Goal: Task Accomplishment & Management: Complete application form

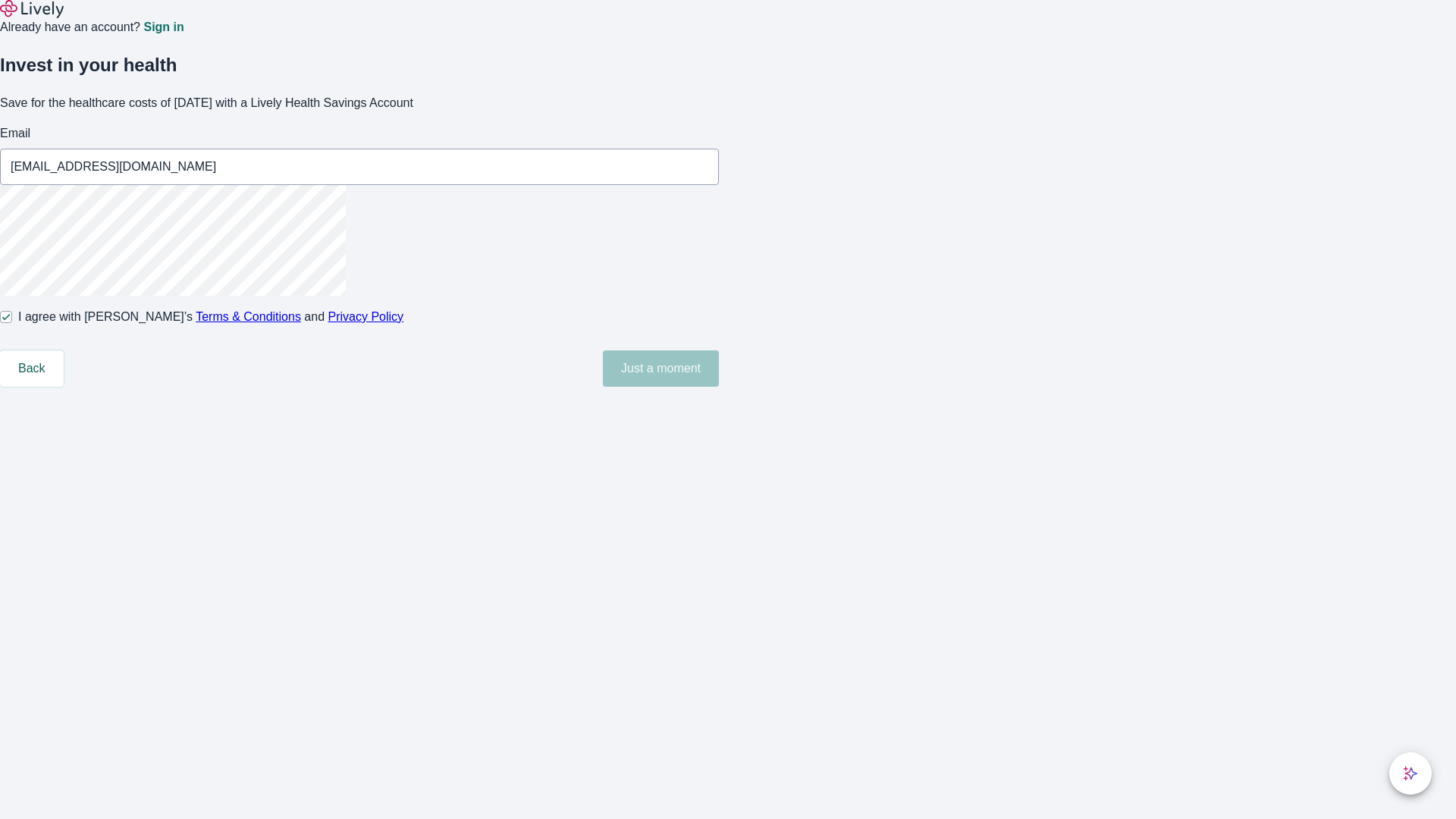
type input "[EMAIL_ADDRESS][DOMAIN_NAME]"
click at [12, 323] on input "I agree with Lively’s Terms & Conditions and Privacy Policy" at bounding box center [6, 317] width 12 height 12
checkbox input "false"
type input "[EMAIL_ADDRESS][DOMAIN_NAME]"
click at [12, 323] on input "I agree with Lively’s Terms & Conditions and Privacy Policy" at bounding box center [6, 317] width 12 height 12
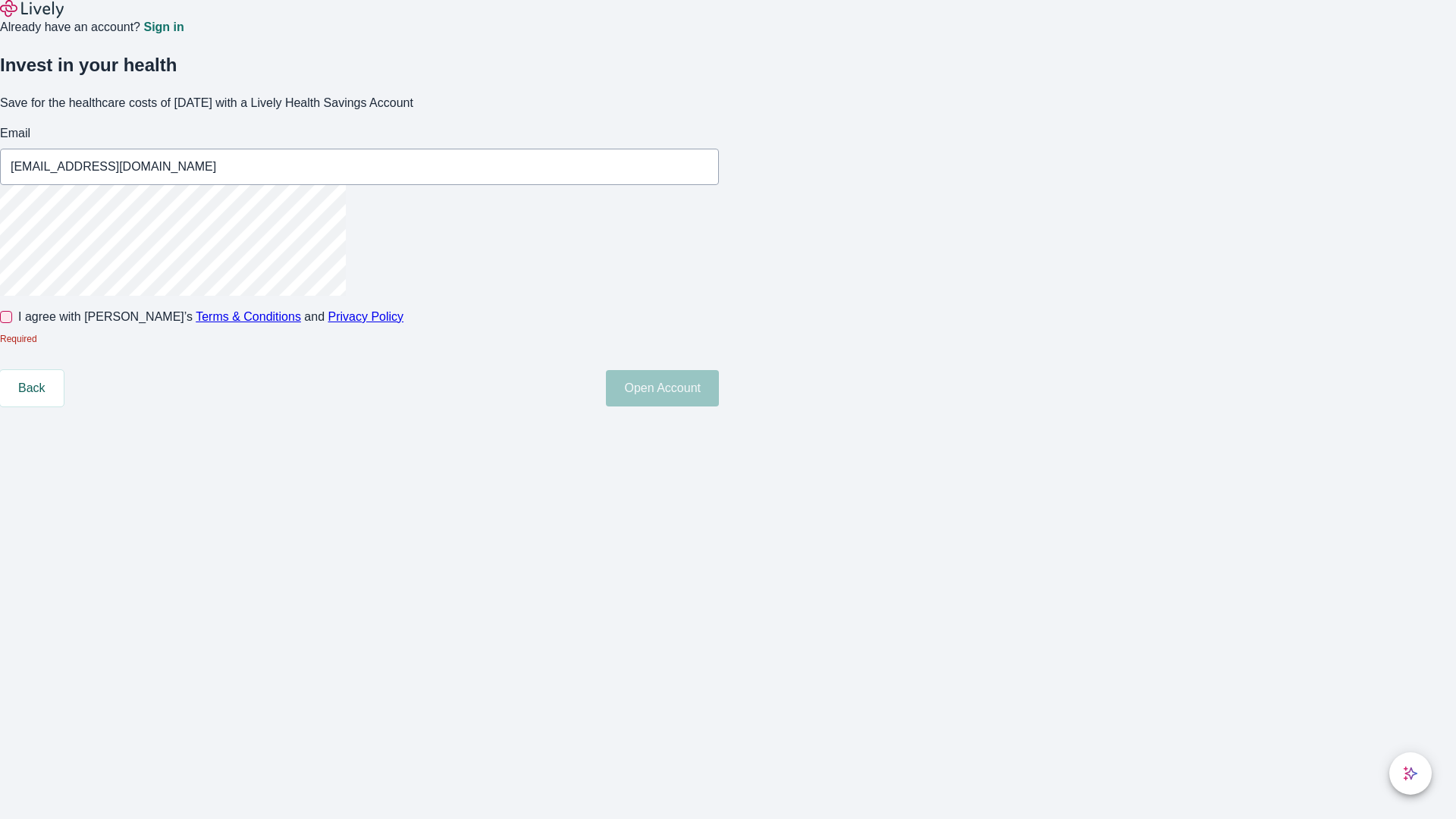
checkbox input "true"
click at [719, 386] on button "Open Account" at bounding box center [662, 368] width 113 height 36
